Goal: Task Accomplishment & Management: Complete application form

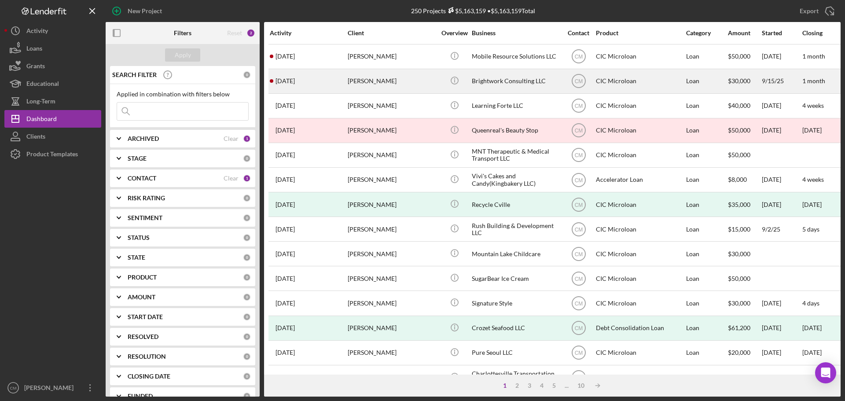
click at [518, 84] on div "Brightwork Consulting LLC" at bounding box center [516, 81] width 88 height 23
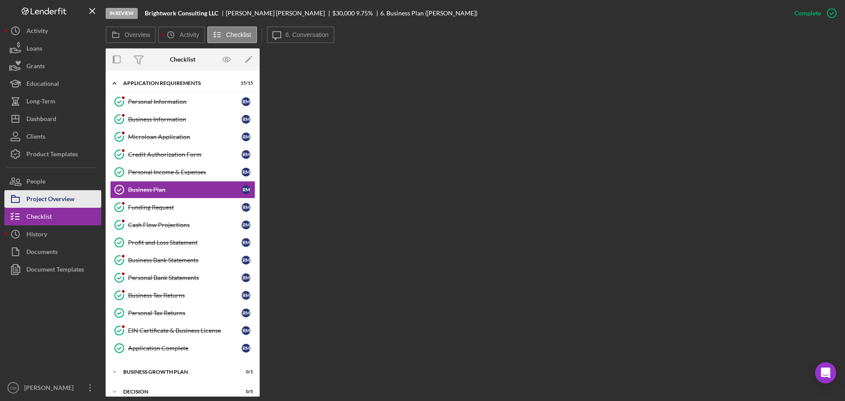
click at [41, 202] on div "Project Overview" at bounding box center [50, 200] width 48 height 20
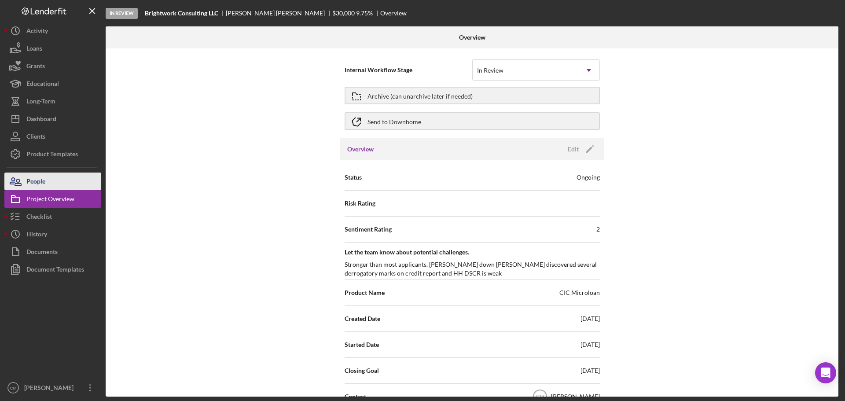
click at [48, 182] on button "People" at bounding box center [52, 181] width 97 height 18
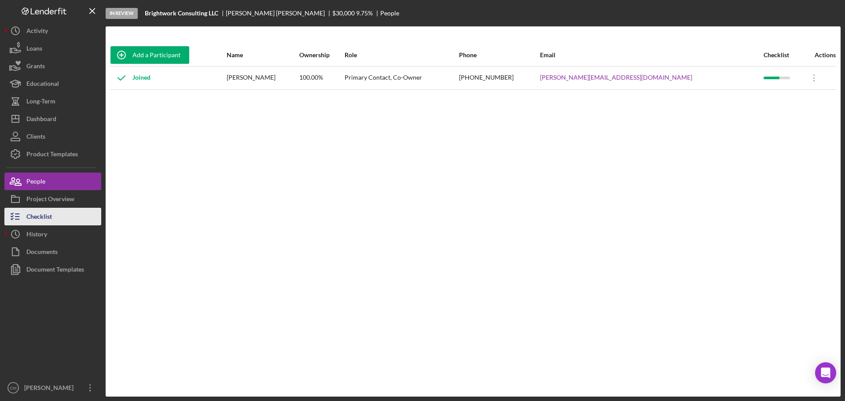
click at [48, 218] on div "Checklist" at bounding box center [39, 218] width 26 height 20
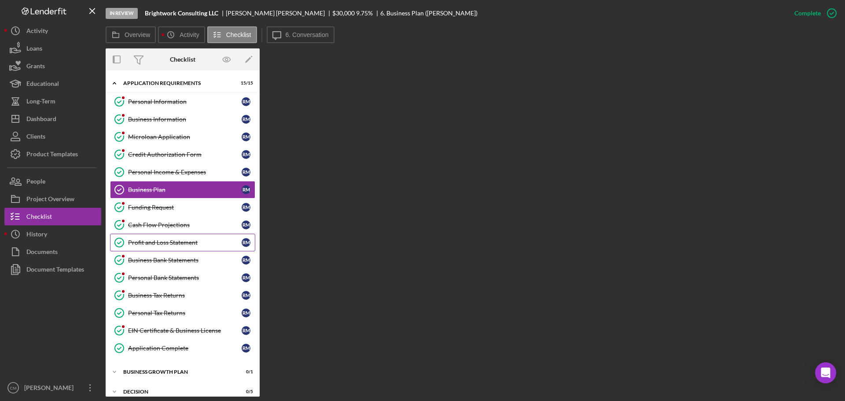
click at [191, 240] on div "Profit and Loss Statement" at bounding box center [185, 242] width 114 height 7
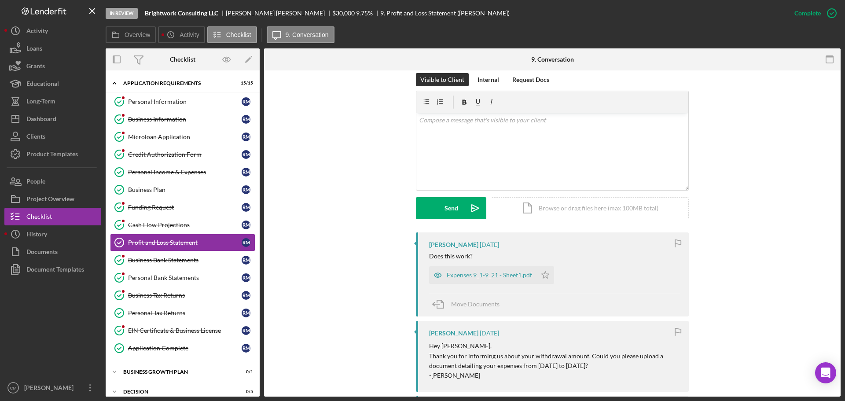
scroll to position [132, 0]
click at [436, 275] on icon "button" at bounding box center [438, 275] width 18 height 18
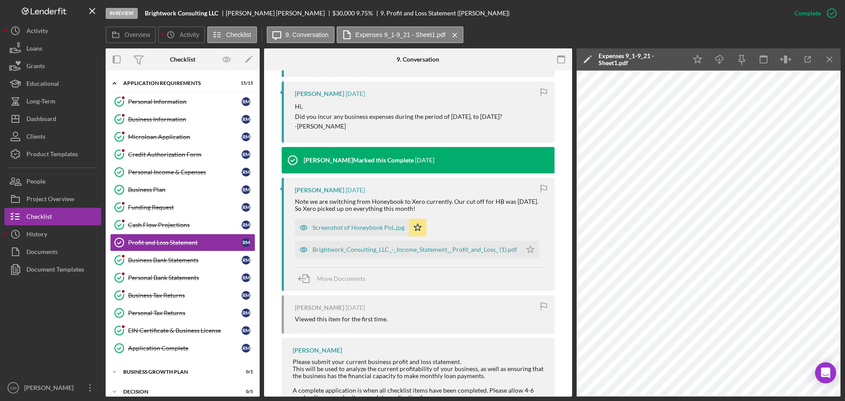
scroll to position [660, 0]
click at [302, 257] on icon "button" at bounding box center [304, 249] width 18 height 18
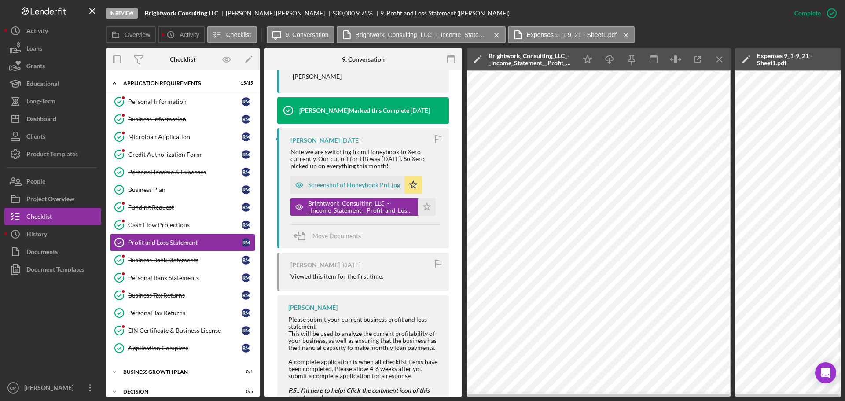
scroll to position [714, 0]
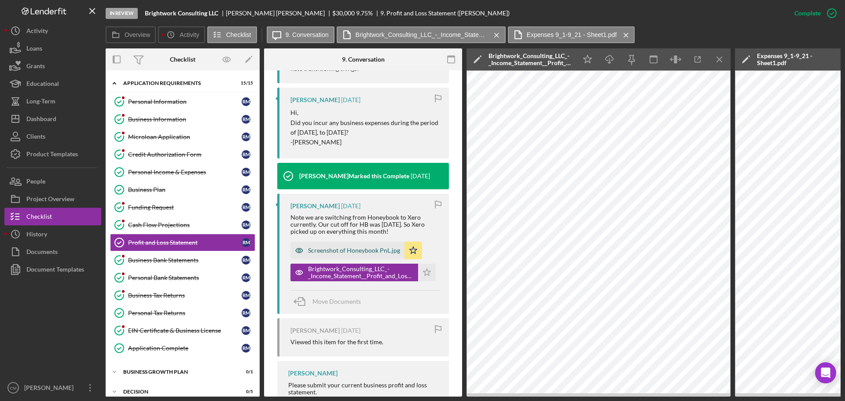
click at [300, 259] on icon "button" at bounding box center [299, 251] width 18 height 18
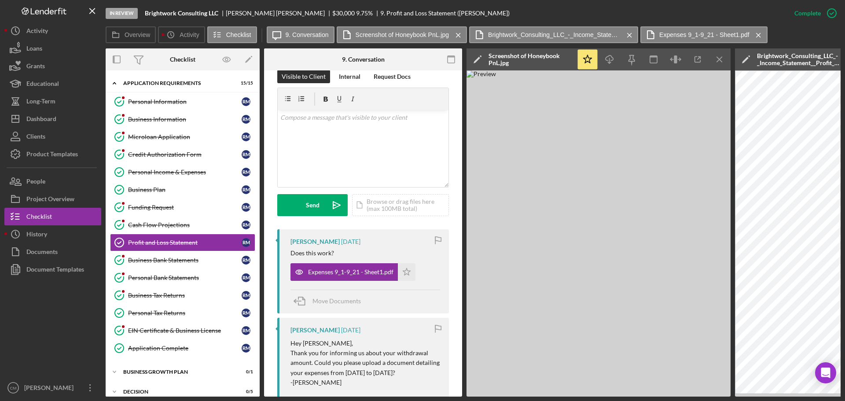
scroll to position [142, 0]
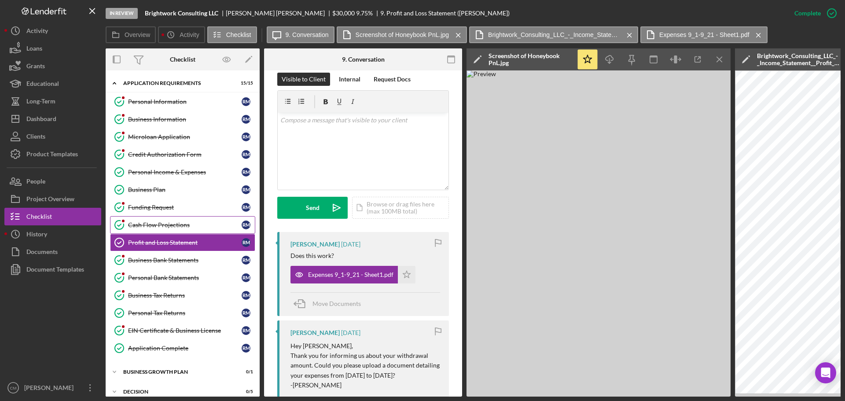
click at [198, 227] on div "Cash Flow Projections" at bounding box center [185, 224] width 114 height 7
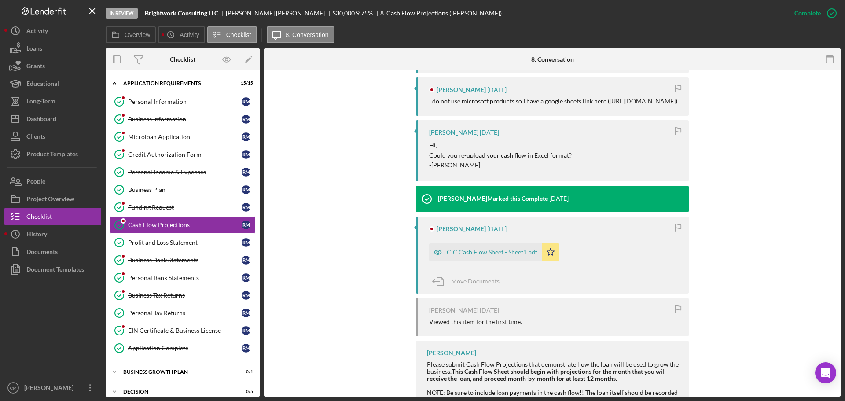
scroll to position [352, 0]
click at [436, 255] on icon "button" at bounding box center [438, 252] width 18 height 18
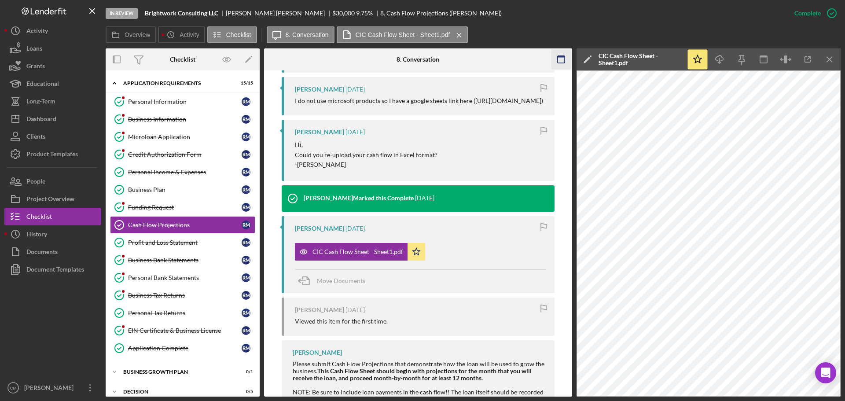
click at [556, 58] on icon "button" at bounding box center [561, 60] width 20 height 20
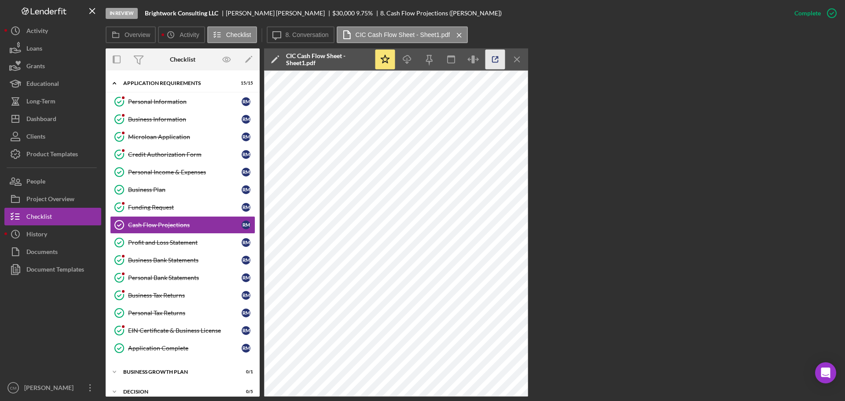
click at [494, 62] on icon "button" at bounding box center [495, 60] width 6 height 6
click at [311, 31] on label "8. Conversation" at bounding box center [307, 34] width 43 height 7
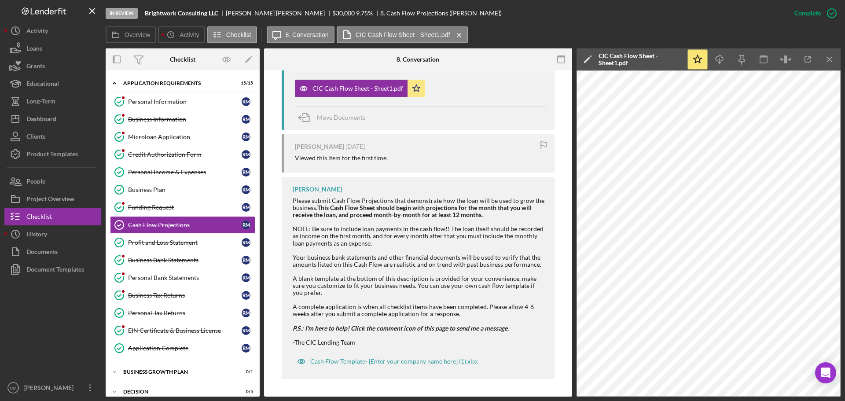
scroll to position [388, 0]
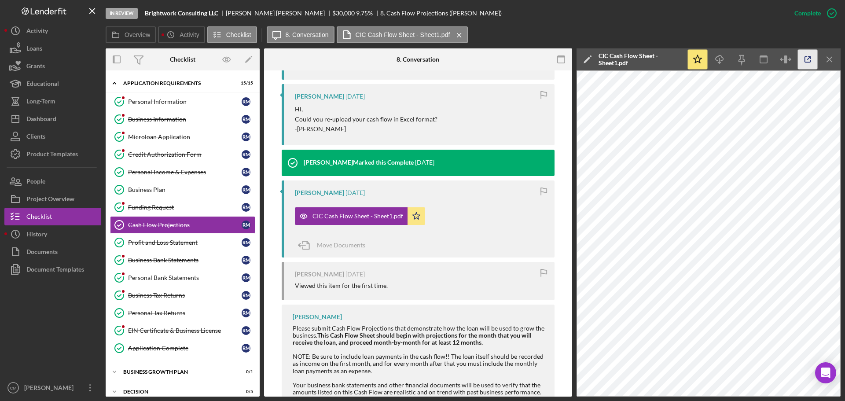
click at [809, 57] on line "button" at bounding box center [808, 58] width 3 height 3
click at [371, 218] on div "CIC Cash Flow Sheet - Sheet1.pdf" at bounding box center [357, 215] width 91 height 7
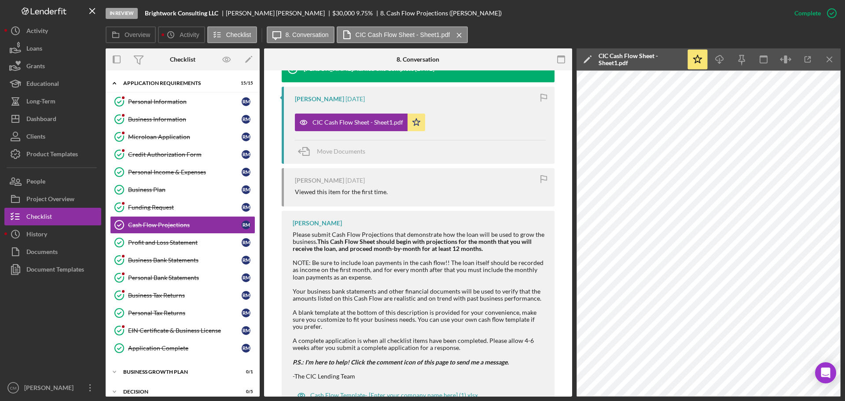
scroll to position [484, 0]
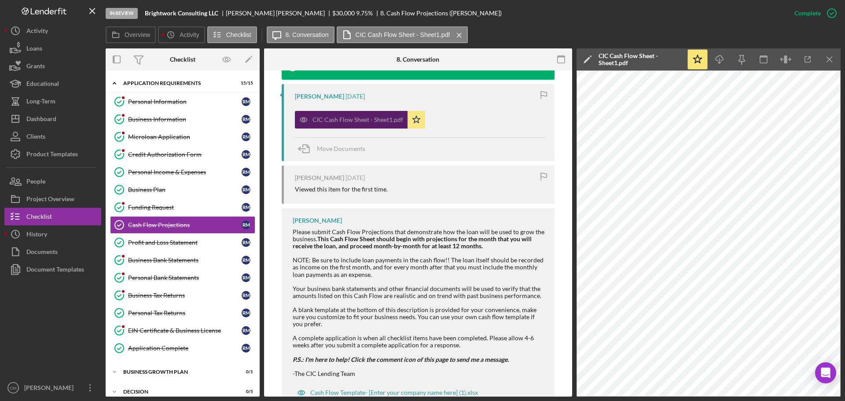
click at [302, 124] on icon "button" at bounding box center [304, 120] width 18 height 18
drag, startPoint x: 359, startPoint y: 124, endPoint x: 471, endPoint y: 124, distance: 111.7
click at [471, 124] on div "CIC Cash Flow Sheet - Sheet1.pdf Icon/Star" at bounding box center [420, 117] width 251 height 22
click at [368, 123] on div "CIC Cash Flow Sheet - Sheet1.pdf" at bounding box center [357, 119] width 91 height 7
click at [371, 123] on div "CIC Cash Flow Sheet - Sheet1.pdf" at bounding box center [357, 119] width 91 height 7
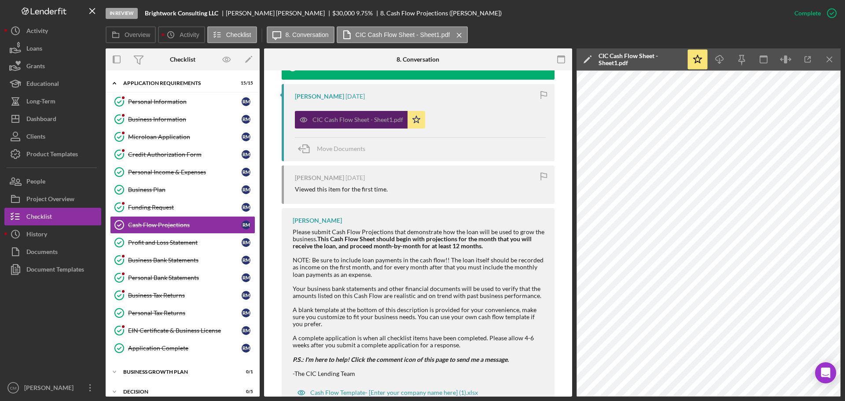
click at [371, 123] on div "CIC Cash Flow Sheet - Sheet1.pdf" at bounding box center [357, 119] width 91 height 7
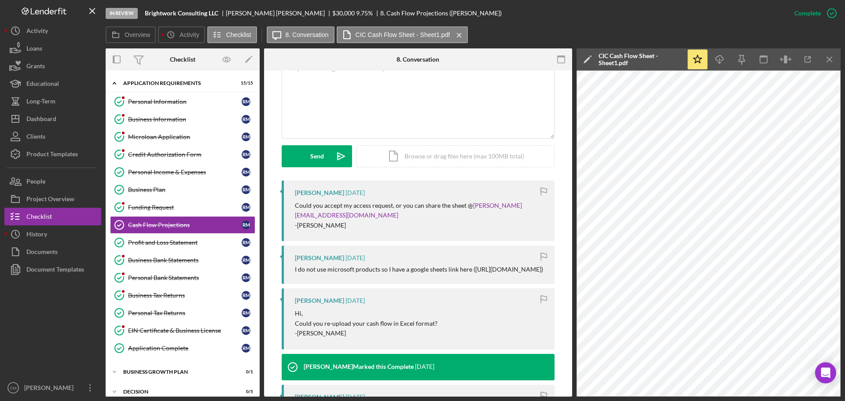
scroll to position [176, 0]
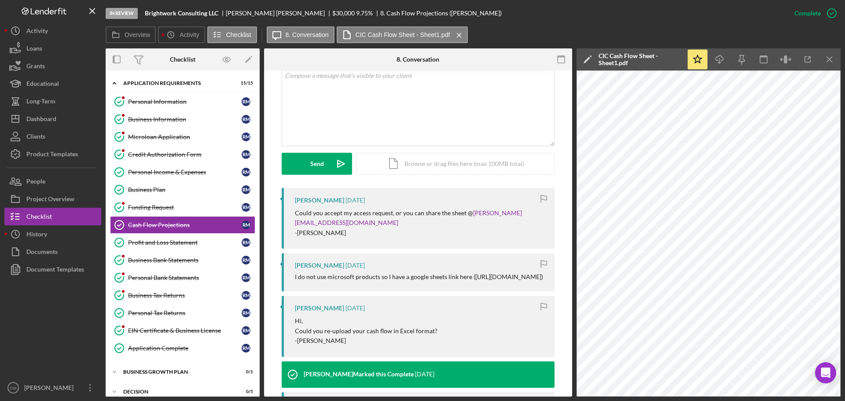
drag, startPoint x: 295, startPoint y: 274, endPoint x: 361, endPoint y: 282, distance: 66.6
click at [361, 280] on div "I do not use microsoft products so I have a google sheets link here ([URL][DOMA…" at bounding box center [419, 276] width 248 height 7
click at [476, 329] on div "Hi, Could you re-upload your cash flow in Excel format? -Punam" at bounding box center [420, 330] width 251 height 29
click at [175, 170] on div "Personal Income & Expenses" at bounding box center [185, 171] width 114 height 7
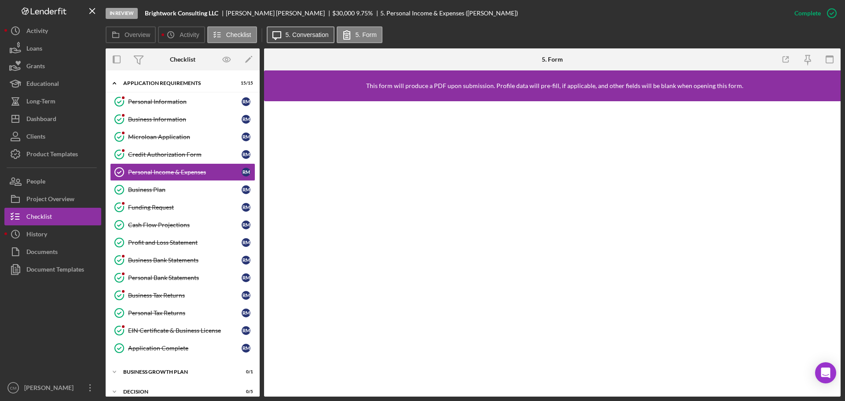
click at [313, 37] on label "5. Conversation" at bounding box center [307, 34] width 43 height 7
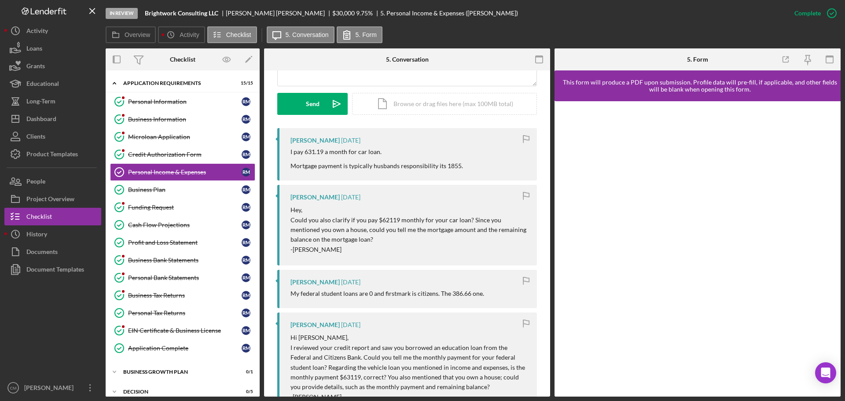
scroll to position [264, 0]
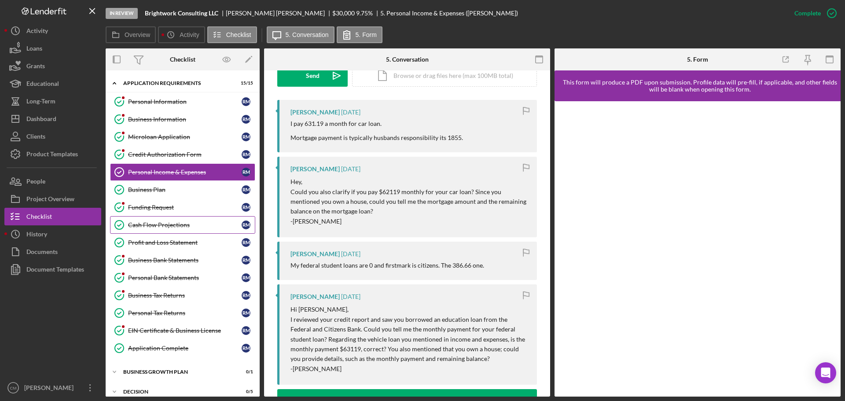
click at [179, 228] on div "Cash Flow Projections" at bounding box center [185, 224] width 114 height 7
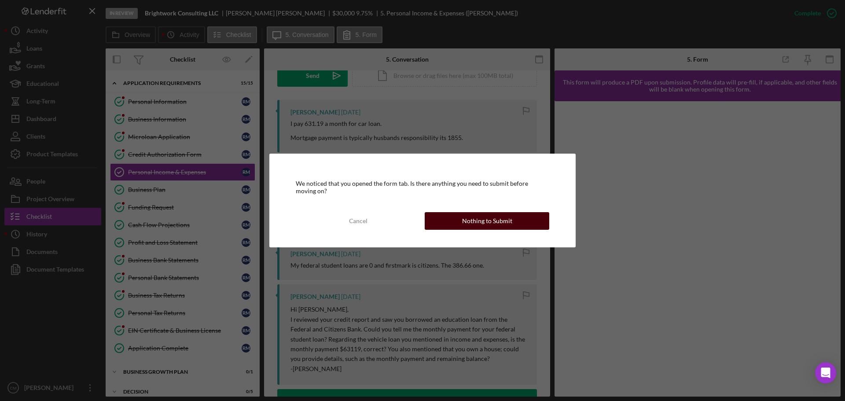
click at [460, 220] on button "Nothing to Submit" at bounding box center [487, 221] width 124 height 18
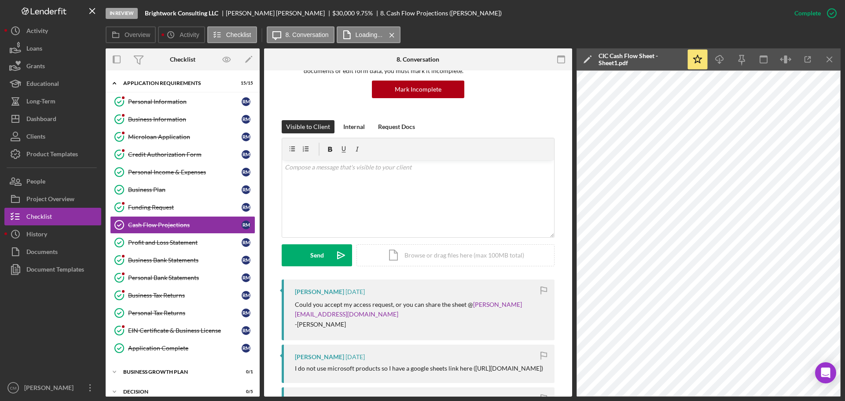
scroll to position [220, 0]
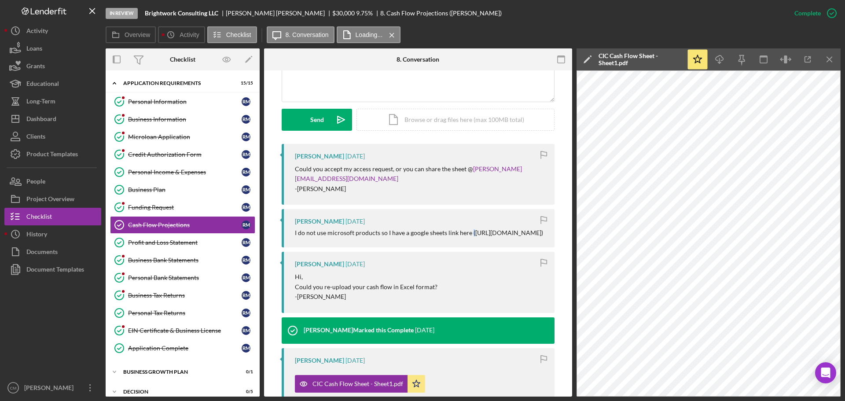
click at [297, 231] on div "I do not use microsoft products so I have a google sheets link here ([URL][DOMA…" at bounding box center [419, 232] width 248 height 7
drag, startPoint x: 296, startPoint y: 232, endPoint x: 362, endPoint y: 238, distance: 67.2
click at [362, 236] on div "I do not use microsoft products so I have a google sheets link here ([URL][DOMA…" at bounding box center [419, 232] width 248 height 7
click at [180, 169] on div "Personal Income & Expenses" at bounding box center [185, 171] width 114 height 7
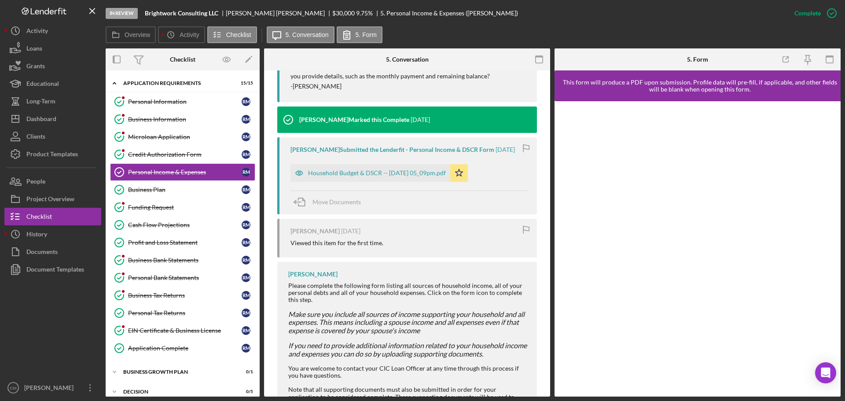
scroll to position [572, 0]
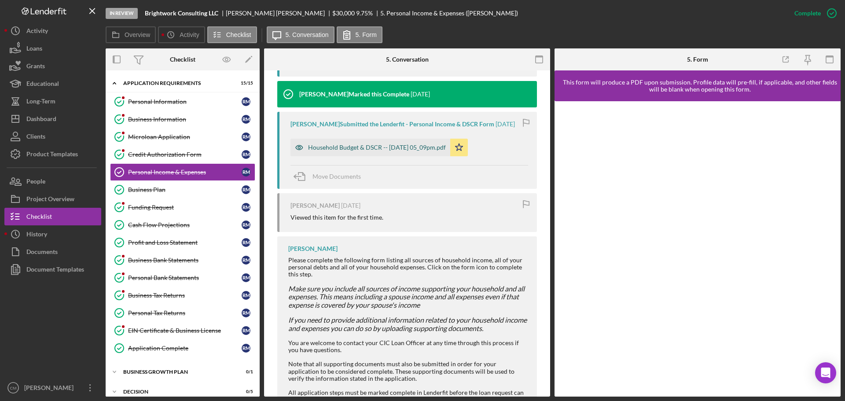
click at [300, 151] on icon "button" at bounding box center [299, 148] width 18 height 18
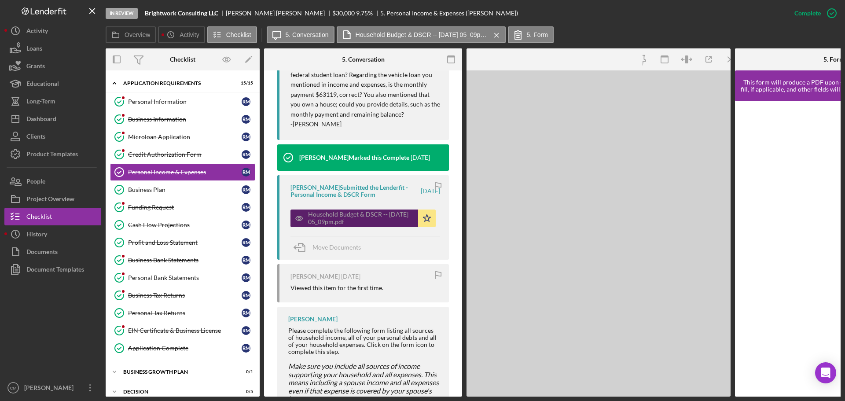
scroll to position [606, 0]
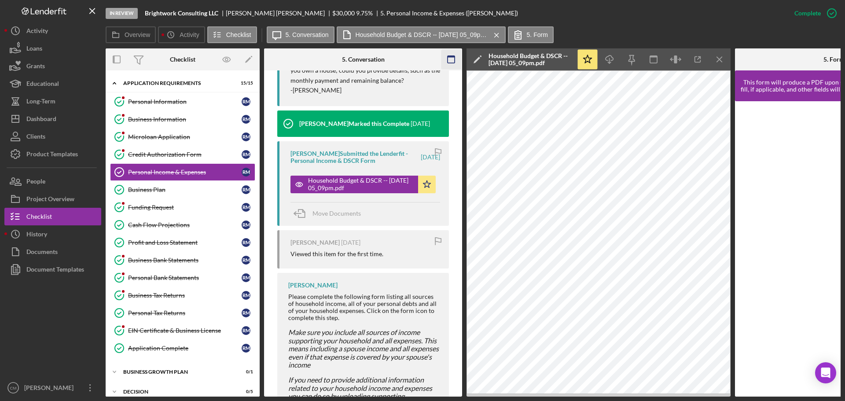
click at [446, 61] on icon "button" at bounding box center [451, 60] width 20 height 20
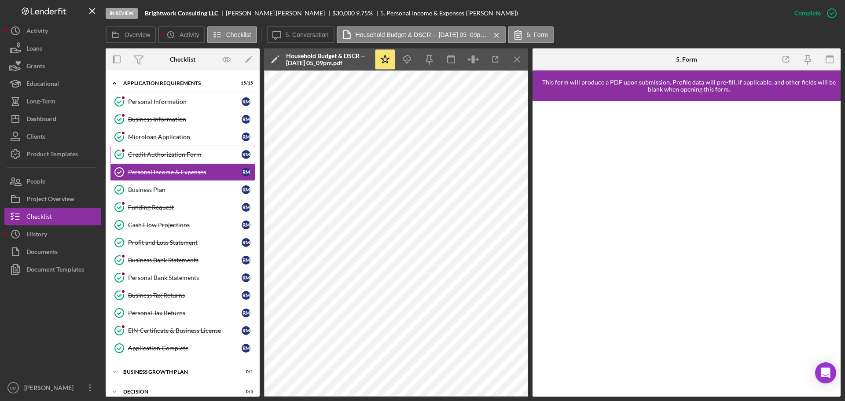
click at [166, 157] on div "Credit Authorization Form" at bounding box center [185, 154] width 114 height 7
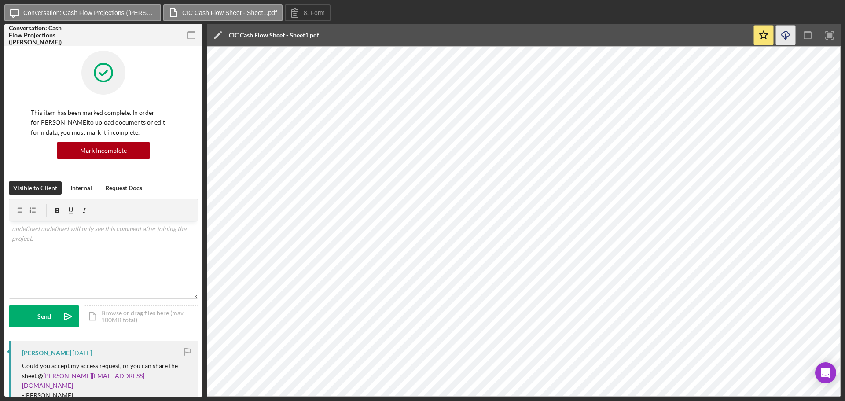
click at [784, 36] on icon "Icon/Download" at bounding box center [786, 36] width 20 height 20
